Goal: Transaction & Acquisition: Download file/media

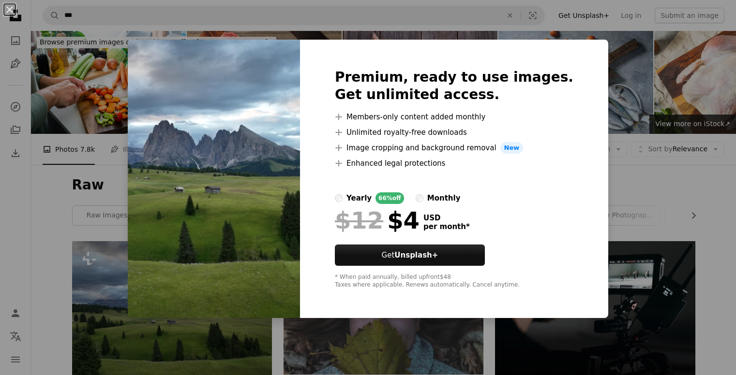
scroll to position [97, 0]
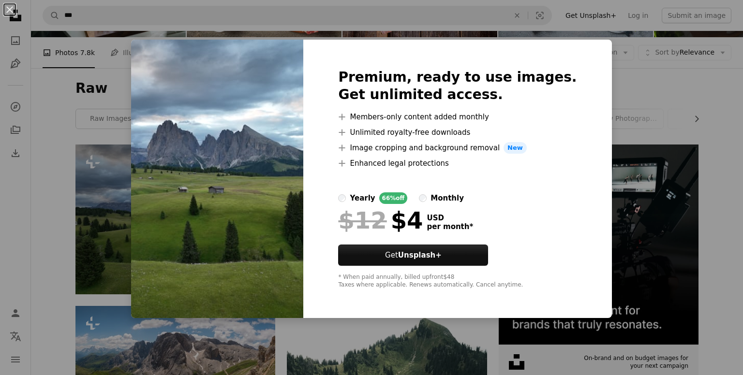
click at [697, 98] on div "An X shape Premium, ready to use images. Get unlimited access. A plus sign Memb…" at bounding box center [371, 187] width 743 height 375
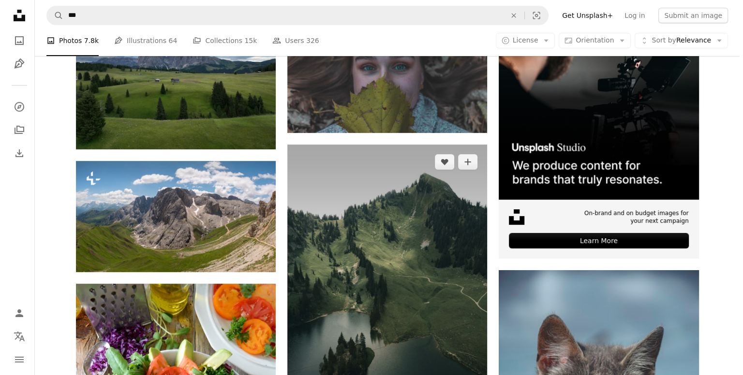
scroll to position [339, 0]
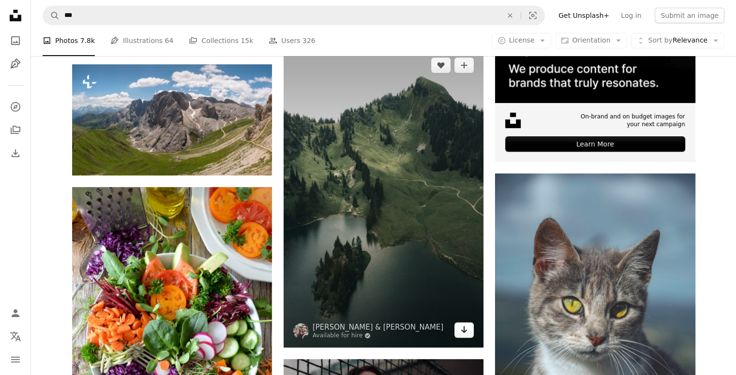
click at [467, 337] on link "Arrow pointing down" at bounding box center [463, 330] width 19 height 15
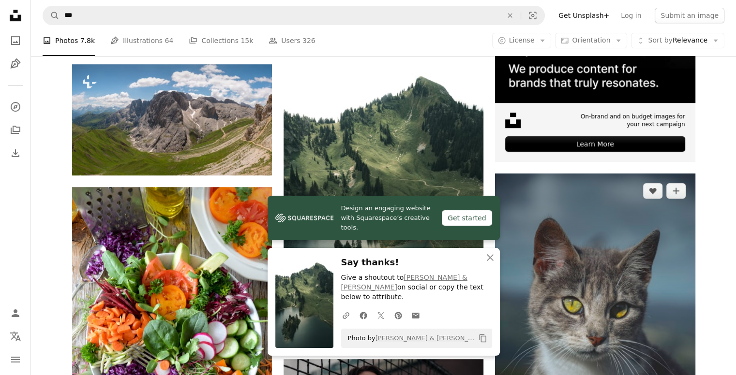
click at [600, 333] on img at bounding box center [595, 324] width 200 height 300
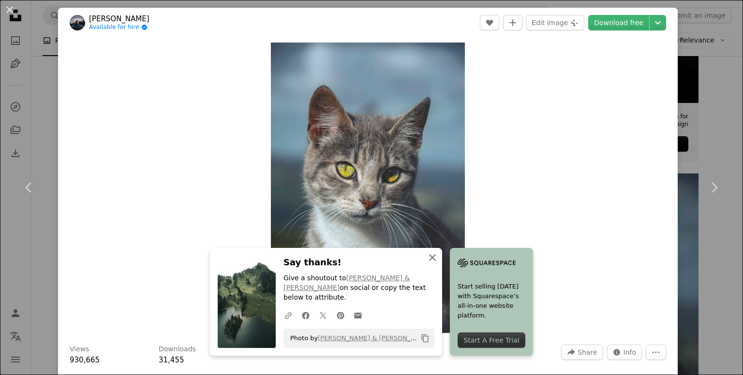
click at [430, 261] on icon "button" at bounding box center [432, 257] width 7 height 7
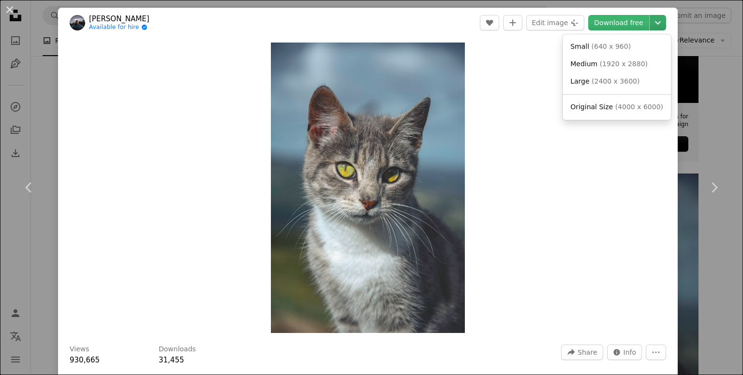
click at [650, 24] on icon "Chevron down" at bounding box center [657, 23] width 15 height 12
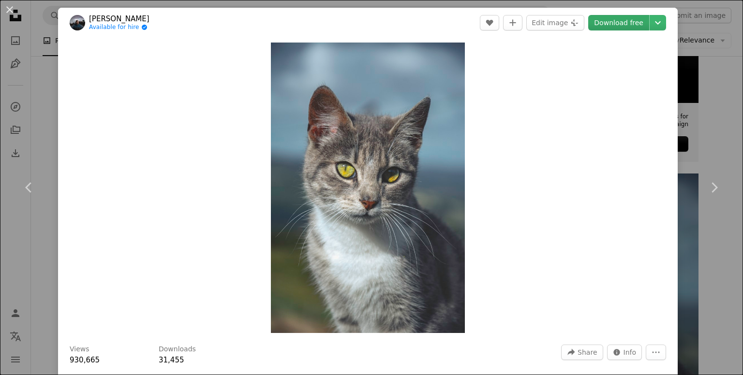
click at [618, 23] on link "Download free" at bounding box center [618, 22] width 61 height 15
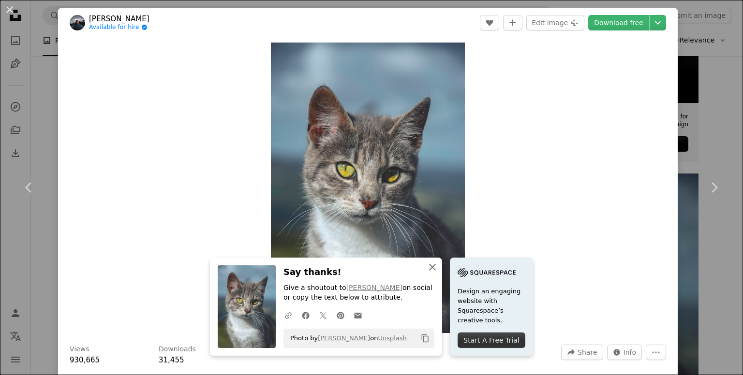
click at [435, 268] on button "An X shape Close" at bounding box center [432, 267] width 19 height 19
